Goal: Task Accomplishment & Management: Complete application form

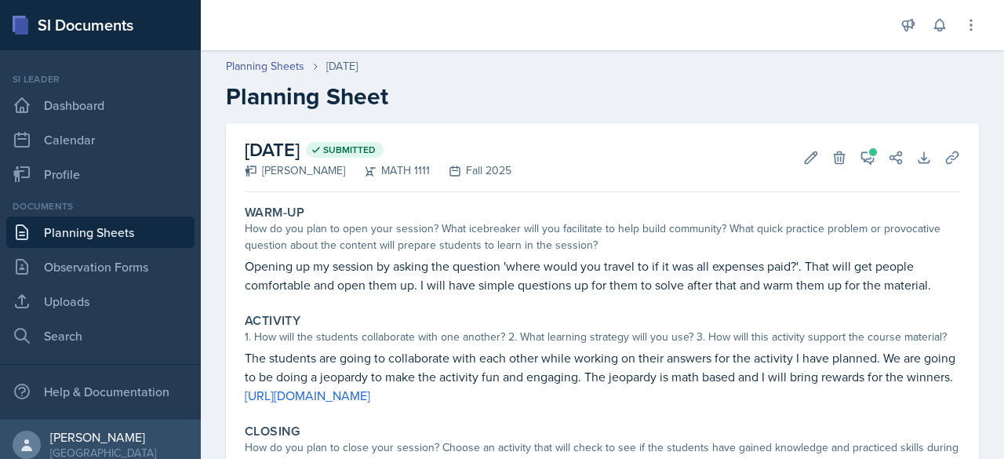
click at [92, 231] on link "Planning Sheets" at bounding box center [100, 231] width 188 height 31
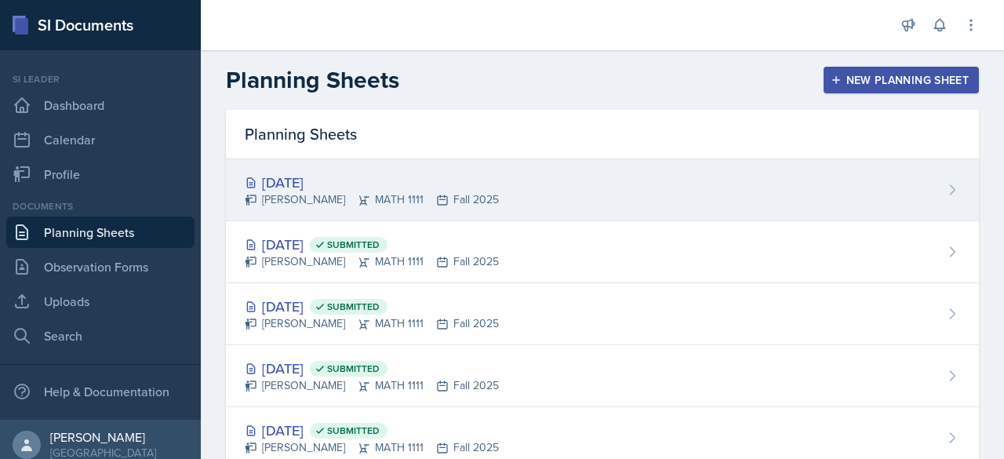
click at [291, 191] on div "[PERSON_NAME] MATH 1111 Fall 2025" at bounding box center [372, 199] width 254 height 16
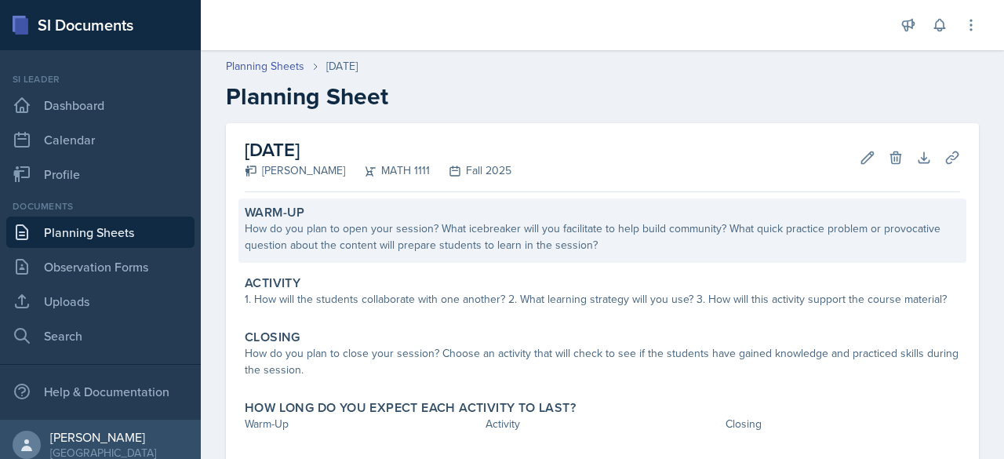
click at [298, 234] on div "How do you plan to open your session? What icebreaker will you facilitate to he…" at bounding box center [602, 236] width 715 height 33
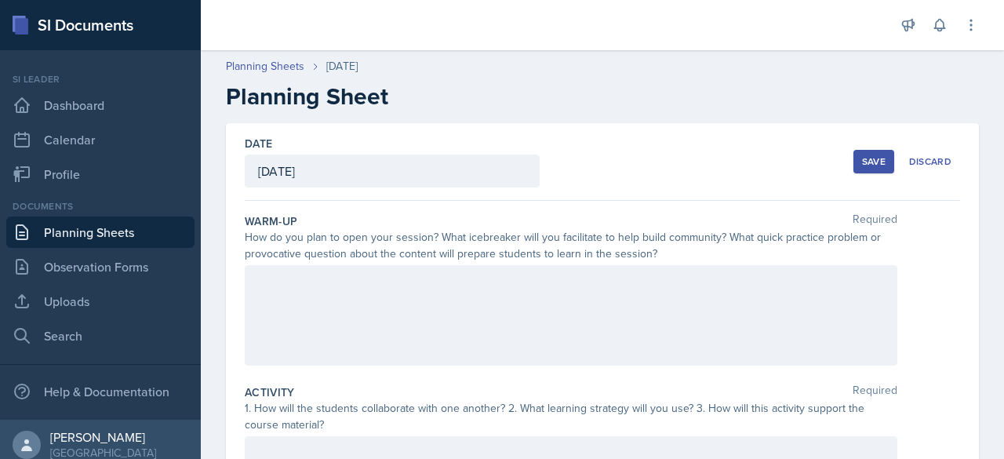
click at [325, 263] on div "Warm-Up Required How do you plan to open your session? What icebreaker will you…" at bounding box center [602, 292] width 715 height 171
click at [351, 282] on div at bounding box center [571, 315] width 653 height 100
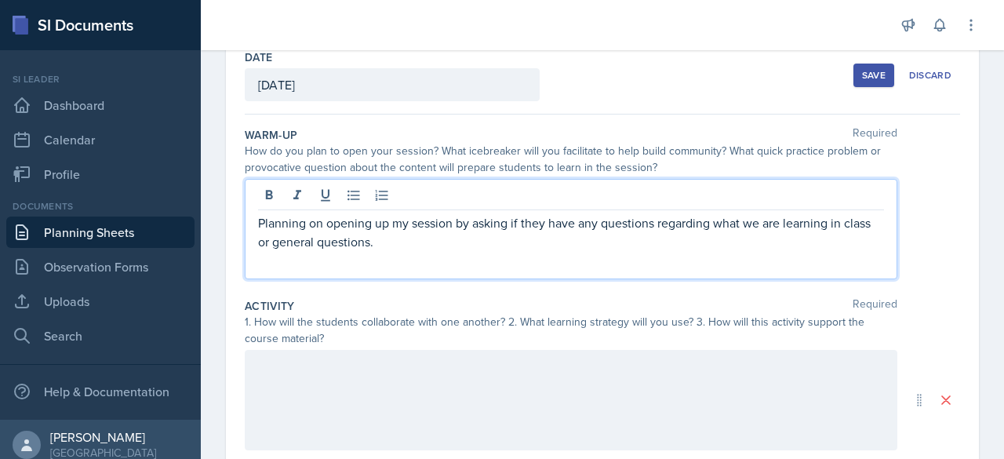
click at [405, 388] on div at bounding box center [571, 400] width 653 height 100
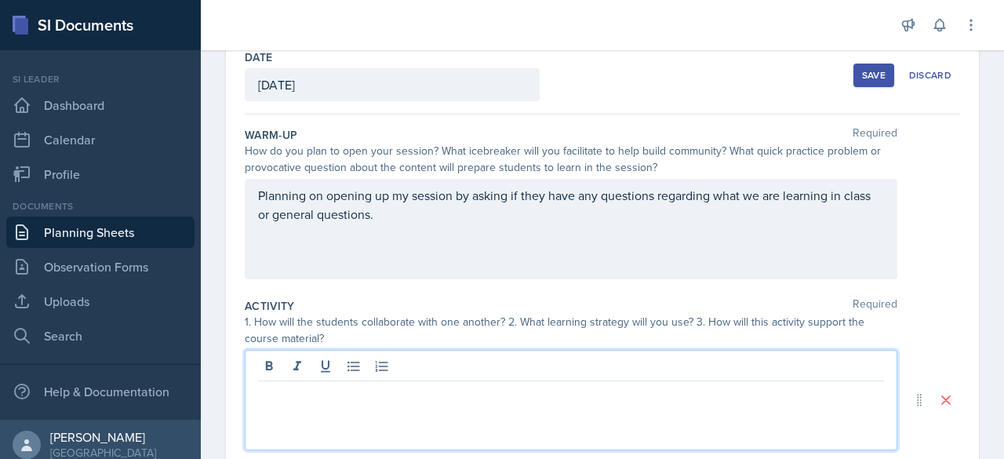
scroll to position [113, 0]
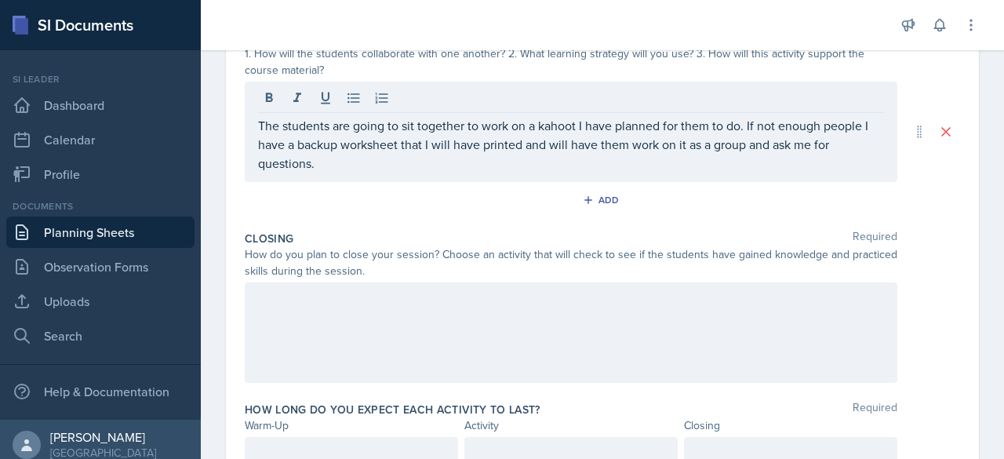
click at [362, 318] on div at bounding box center [571, 332] width 653 height 100
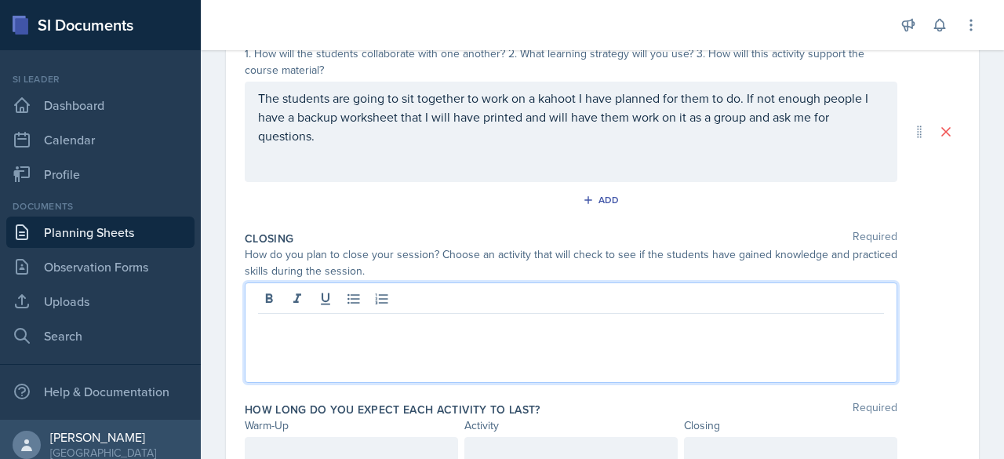
scroll to position [381, 0]
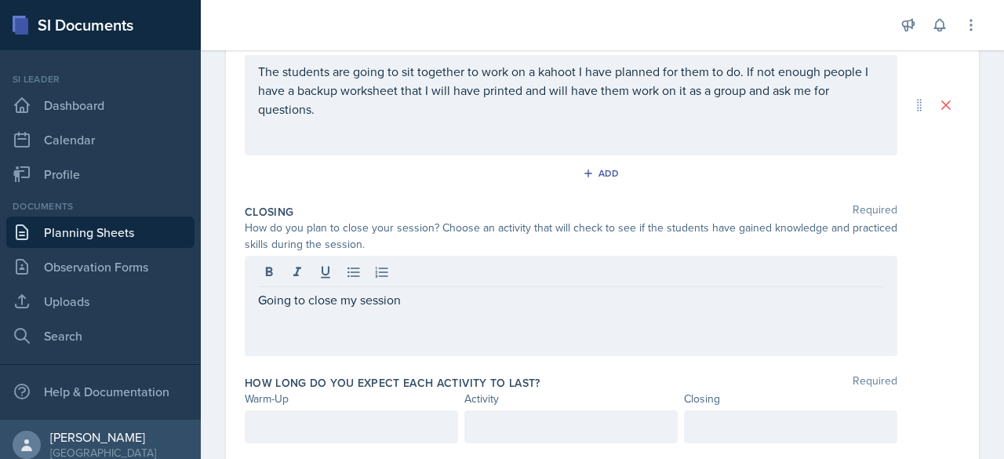
click at [340, 442] on div "How long do you expect each activity to last? Required Warm-Up Activity Closing" at bounding box center [602, 412] width 715 height 87
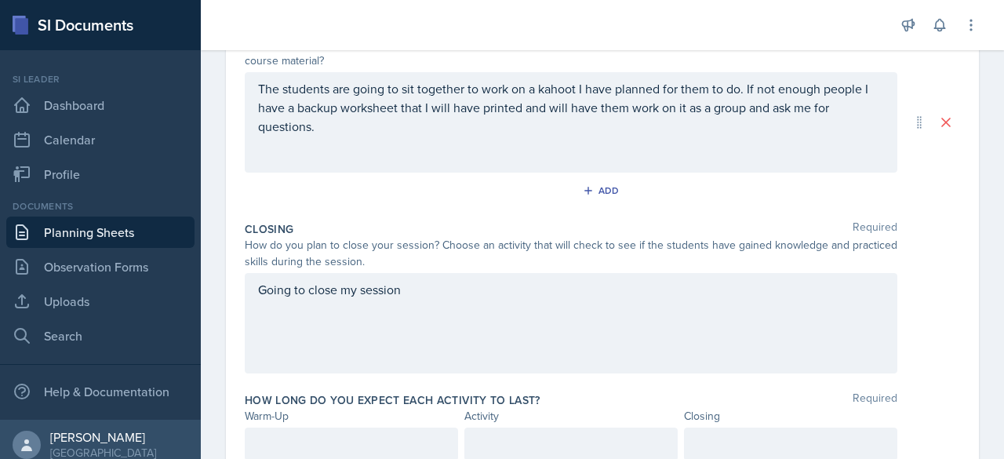
scroll to position [391, 0]
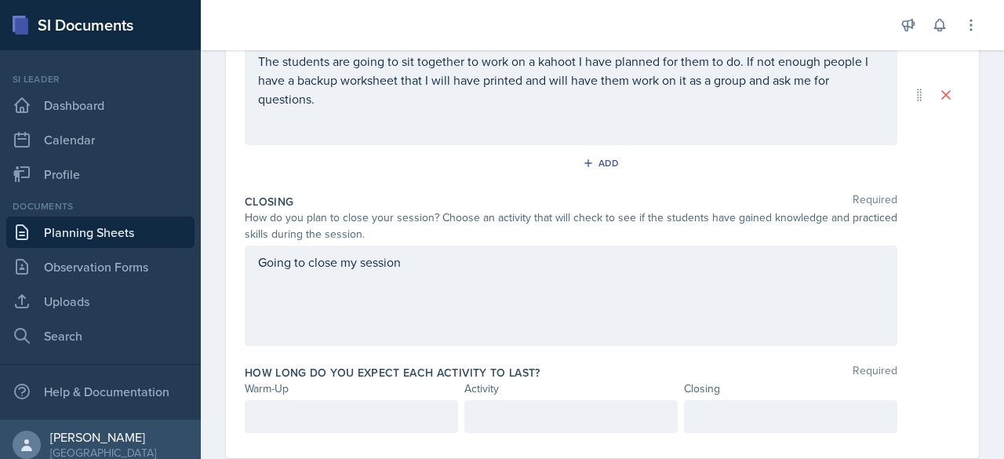
click at [382, 426] on p at bounding box center [351, 416] width 187 height 19
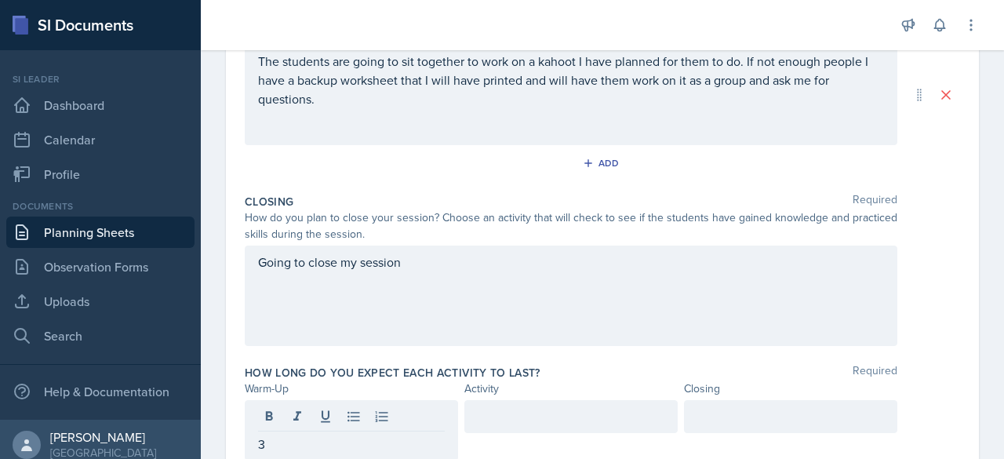
click at [544, 427] on div at bounding box center [570, 416] width 213 height 33
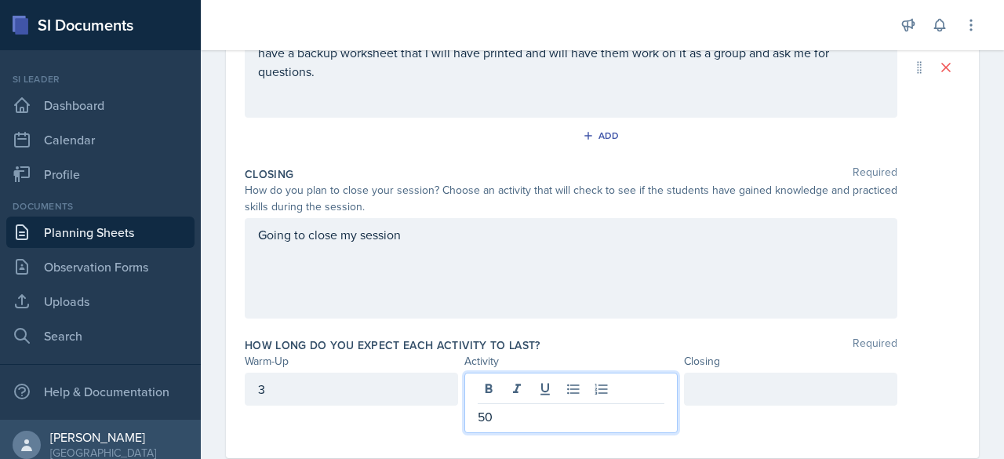
click at [769, 362] on div "Closing" at bounding box center [790, 361] width 213 height 16
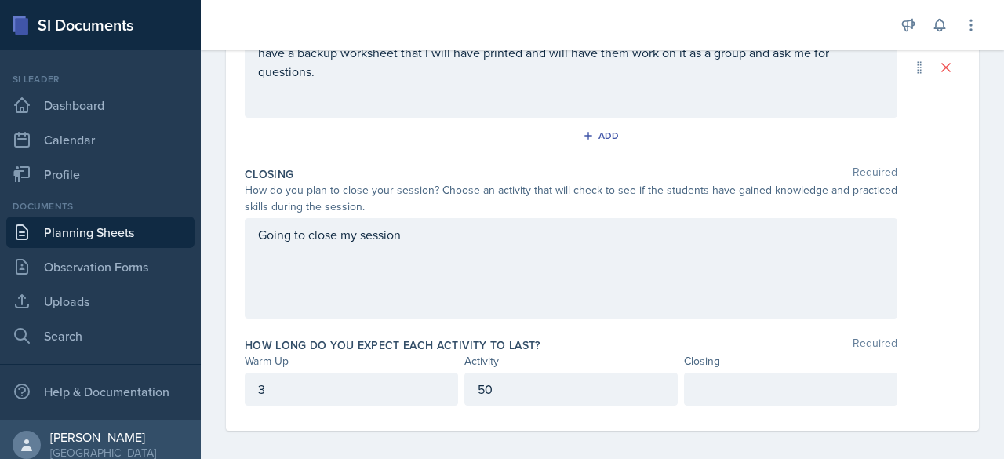
click at [769, 362] on div "Closing" at bounding box center [790, 361] width 213 height 16
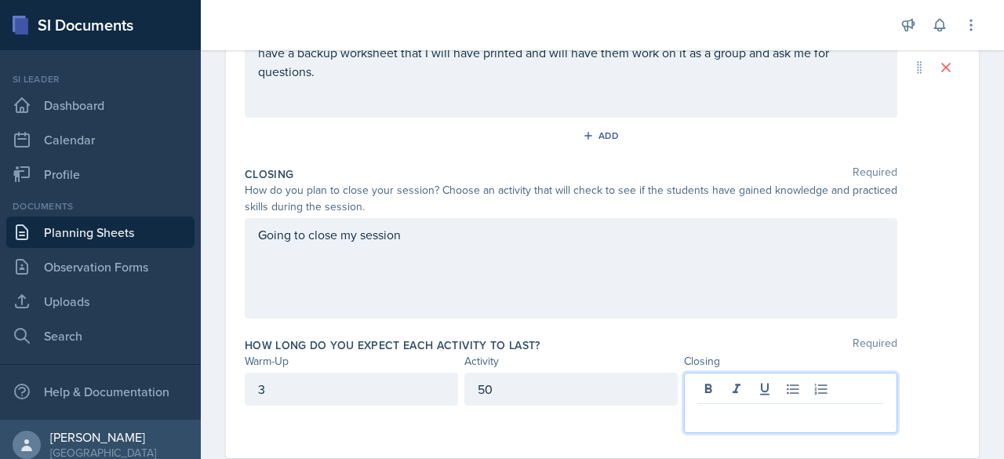
click at [711, 379] on div at bounding box center [790, 403] width 213 height 60
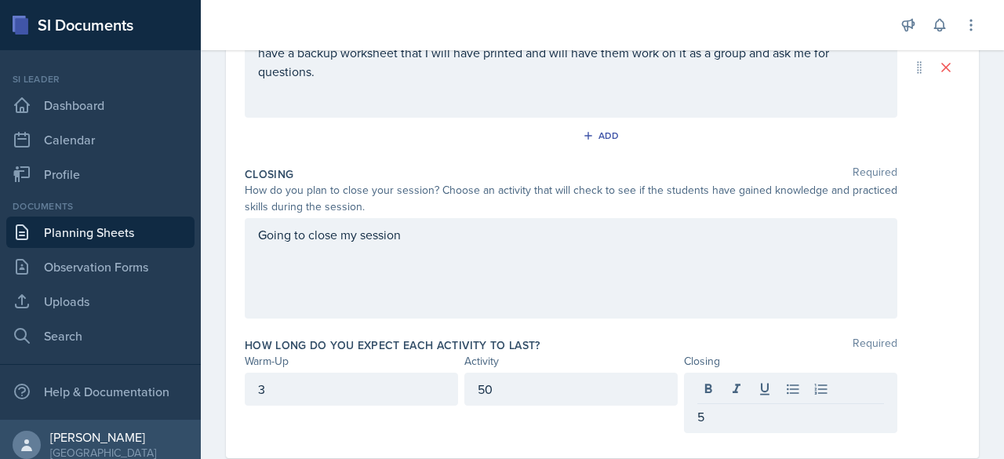
click at [624, 247] on div "Going to close my session" at bounding box center [571, 268] width 653 height 100
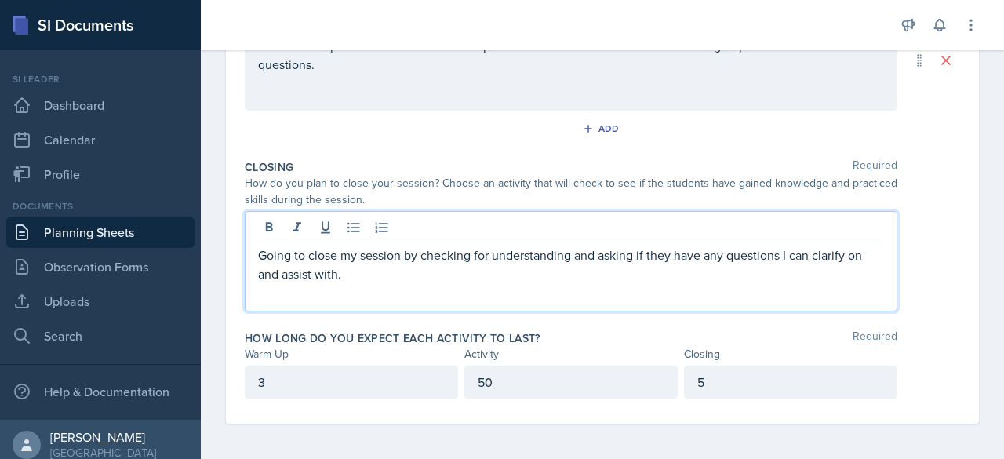
click at [733, 176] on div "How do you plan to close your session? Choose an activity that will check to se…" at bounding box center [571, 191] width 653 height 33
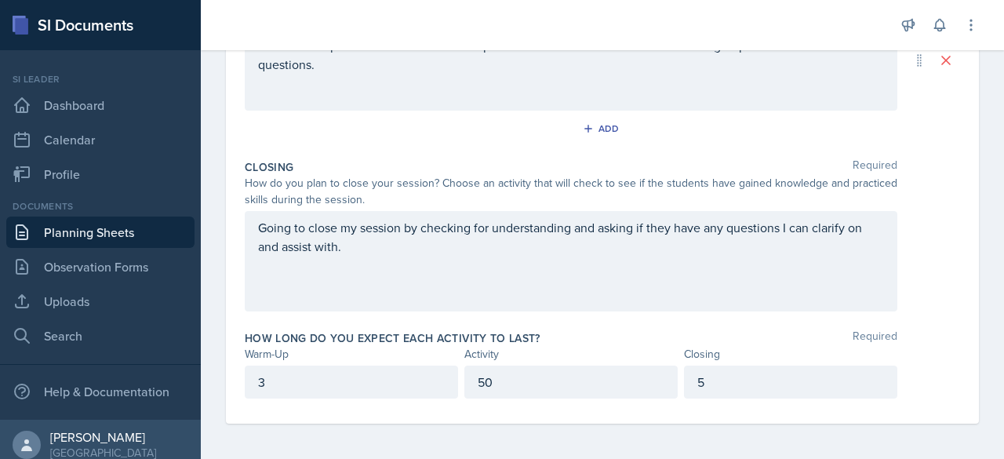
scroll to position [0, 0]
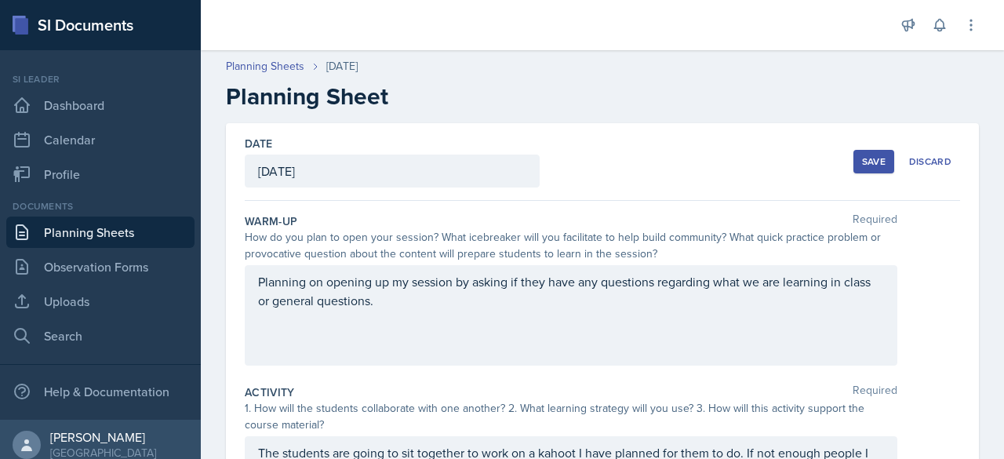
click at [831, 151] on div "Date [DATE] [DATE] 31 1 2 3 4 5 6 7 8 9 10 11 12 13 14 15 16 17 18 19 20 21 22 …" at bounding box center [602, 162] width 715 height 78
click at [862, 159] on div "Save" at bounding box center [874, 161] width 24 height 13
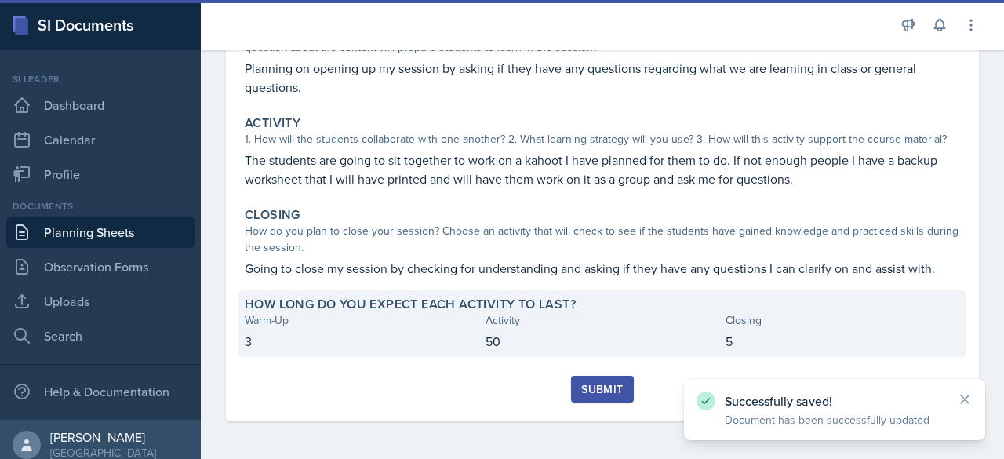
scroll to position [196, 0]
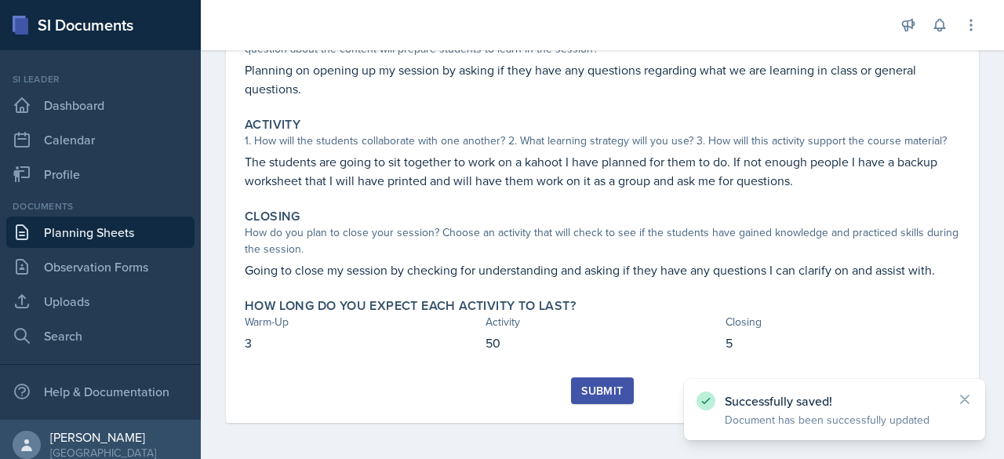
click at [572, 382] on button "Submit" at bounding box center [602, 390] width 62 height 27
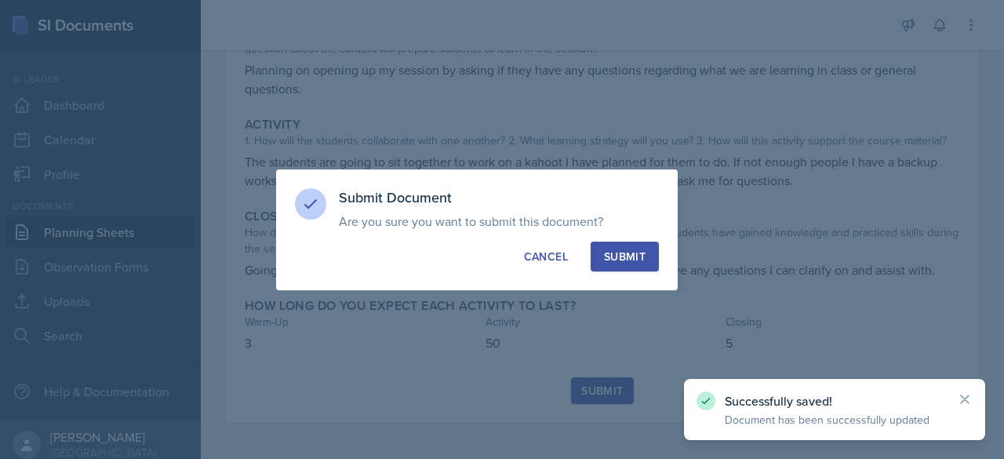
click at [628, 264] on button "Submit" at bounding box center [625, 257] width 68 height 30
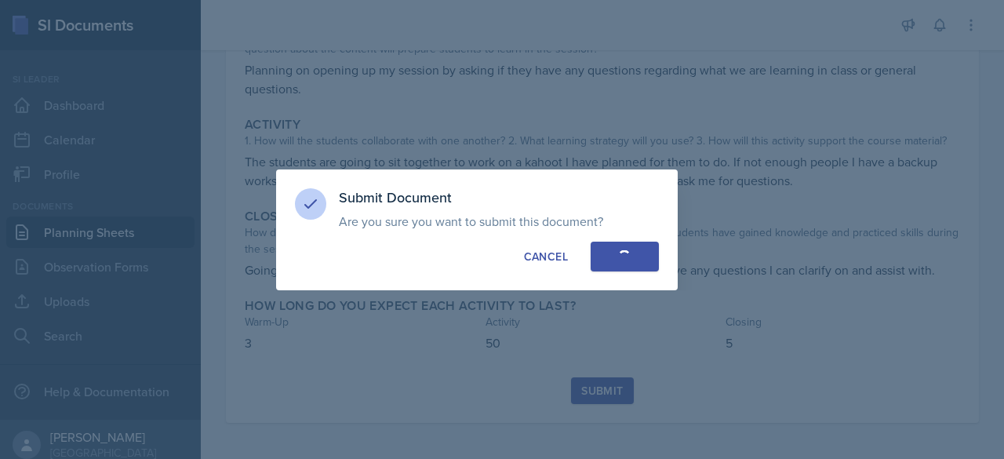
scroll to position [151, 0]
